Goal: Navigation & Orientation: Find specific page/section

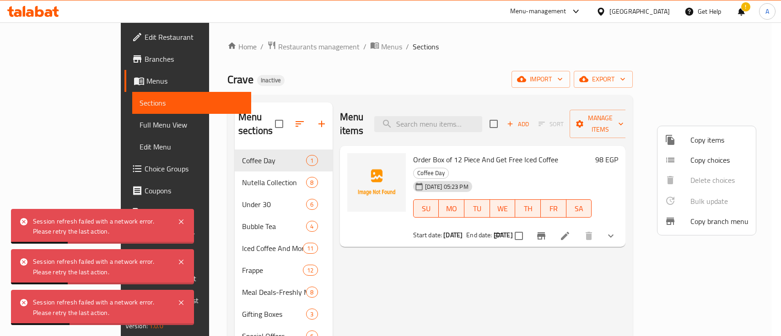
click at [180, 226] on icon at bounding box center [181, 221] width 11 height 11
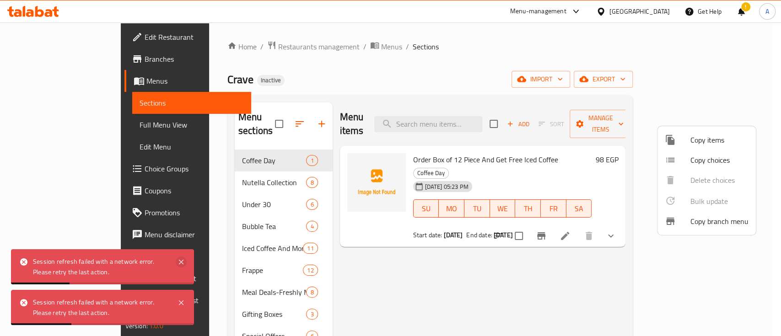
click at [179, 258] on icon at bounding box center [181, 262] width 11 height 11
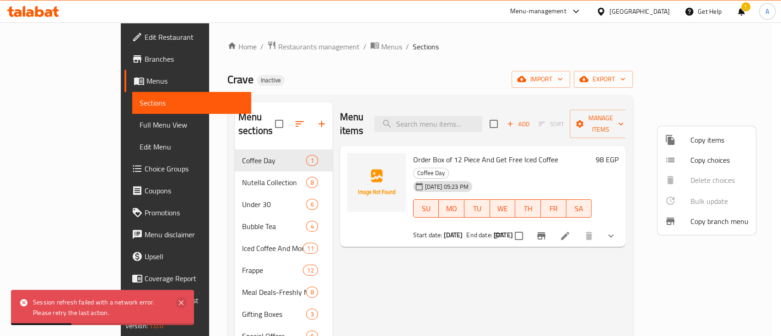
click at [179, 299] on icon at bounding box center [181, 302] width 11 height 11
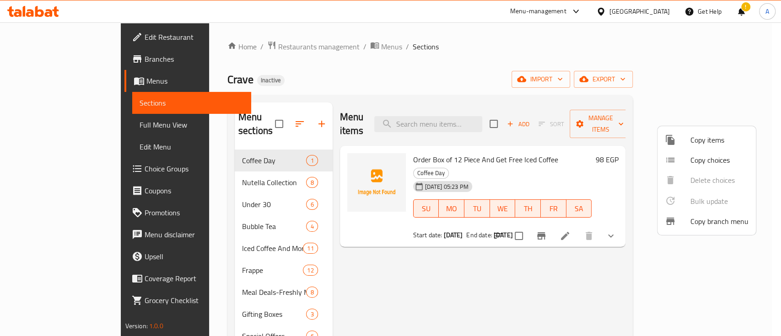
click at [236, 44] on div at bounding box center [390, 168] width 781 height 336
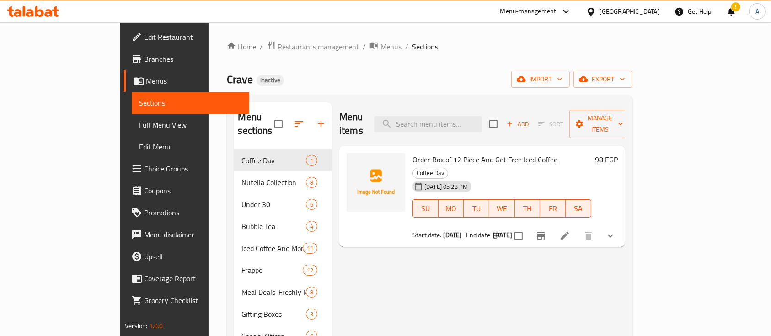
click at [278, 46] on span "Restaurants management" at bounding box center [318, 46] width 81 height 11
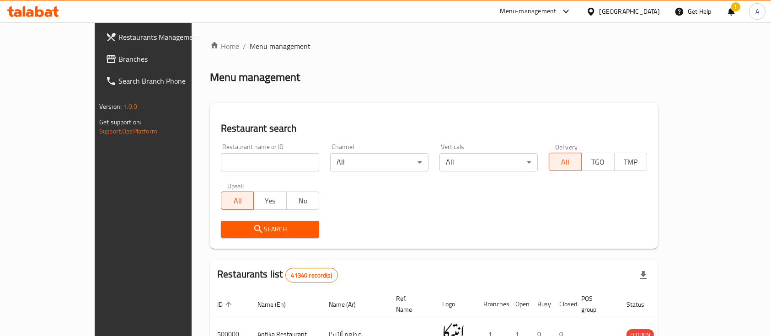
click at [595, 23] on div "Home / Menu management Menu management Restaurant search Restaurant name or ID …" at bounding box center [434, 323] width 485 height 603
click at [557, 14] on div "Menu-management" at bounding box center [528, 11] width 56 height 11
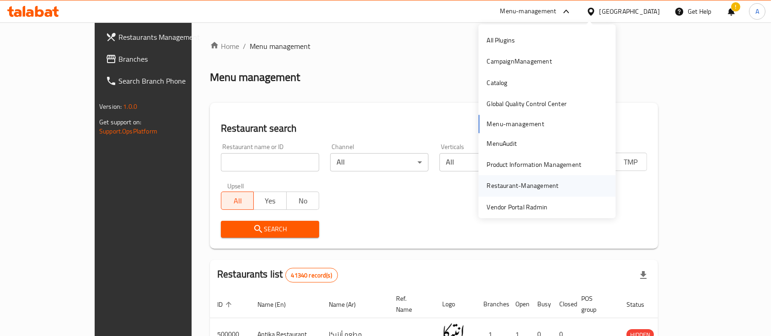
click at [549, 186] on div "Restaurant-Management" at bounding box center [522, 186] width 86 height 21
